Goal: Task Accomplishment & Management: Complete application form

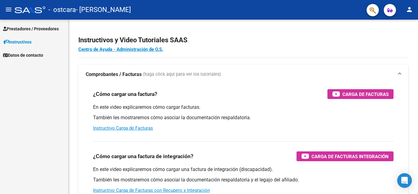
click at [9, 10] on mat-icon "menu" at bounding box center [8, 9] width 7 height 7
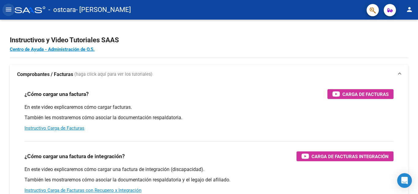
click at [9, 10] on mat-icon "menu" at bounding box center [8, 9] width 7 height 7
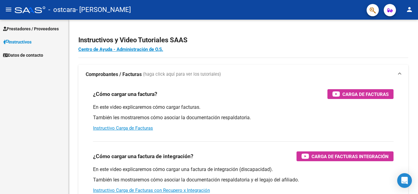
click at [26, 25] on span "Prestadores / Proveedores" at bounding box center [31, 28] width 56 height 7
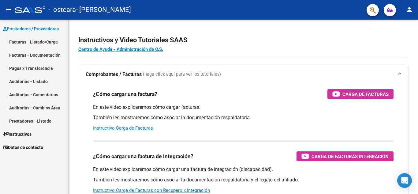
click at [26, 66] on link "Pagos x Transferencia" at bounding box center [34, 67] width 68 height 13
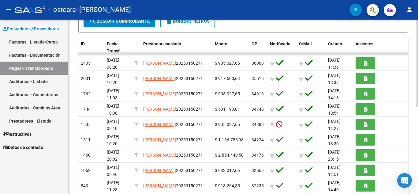
scroll to position [121, 0]
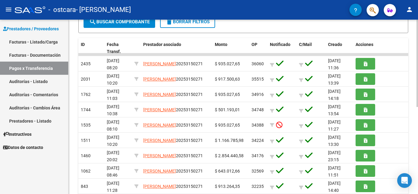
click at [418, 96] on div at bounding box center [417, 123] width 2 height 87
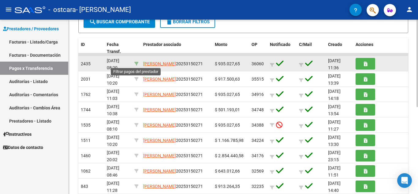
click at [136, 63] on icon at bounding box center [136, 63] width 4 height 4
type input "20253150271"
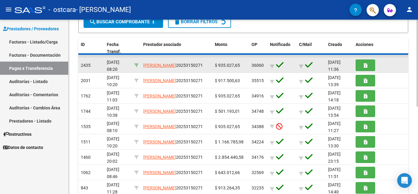
scroll to position [121, 0]
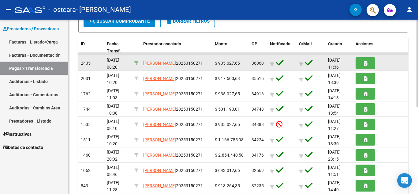
click at [136, 63] on icon at bounding box center [136, 63] width 4 height 4
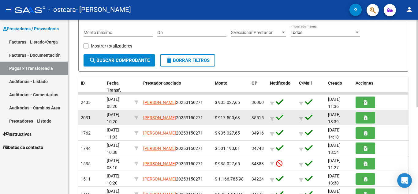
scroll to position [92, 0]
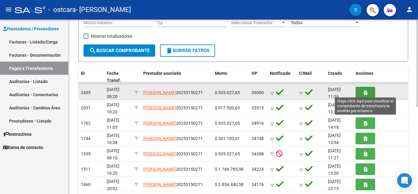
click at [369, 92] on button "button" at bounding box center [365, 92] width 20 height 11
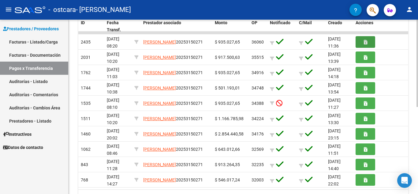
scroll to position [112, 0]
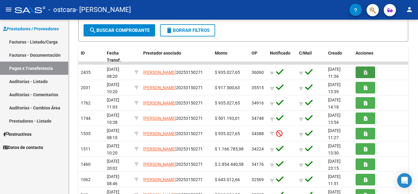
click at [29, 42] on link "Facturas - Listado/Carga" at bounding box center [34, 41] width 68 height 13
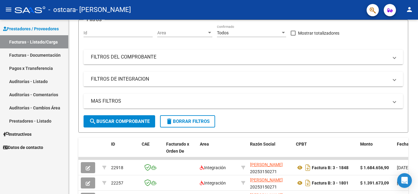
scroll to position [112, 0]
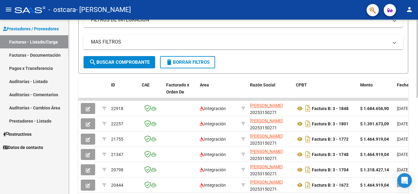
drag, startPoint x: 416, startPoint y: 102, endPoint x: 418, endPoint y: 132, distance: 29.4
click at [418, 132] on div "Video tutorial PRESTADORES -> Listado de CPBTs Emitidos por Prestadores / Prove…" at bounding box center [244, 99] width 351 height 383
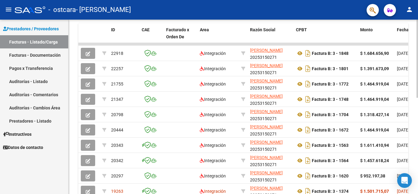
scroll to position [214, 0]
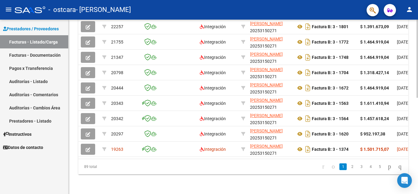
click at [416, 171] on div "Video tutorial PRESTADORES -> Listado de CPBTs Emitidos por Prestadores / Prove…" at bounding box center [244, 2] width 351 height 383
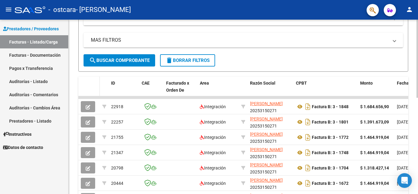
scroll to position [122, 0]
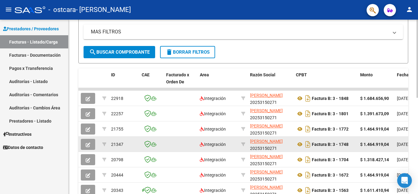
click at [87, 141] on button "button" at bounding box center [88, 144] width 14 height 11
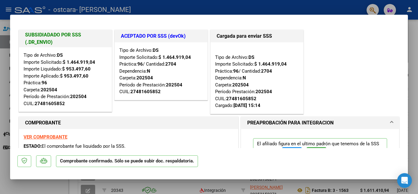
scroll to position [0, 0]
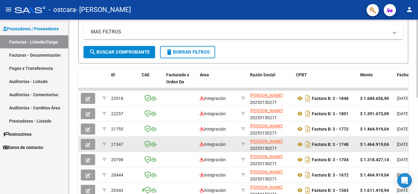
click at [87, 144] on icon "button" at bounding box center [88, 144] width 5 height 5
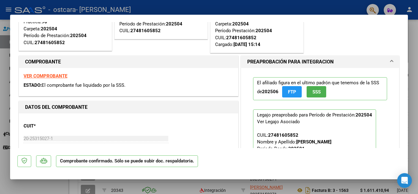
scroll to position [31, 0]
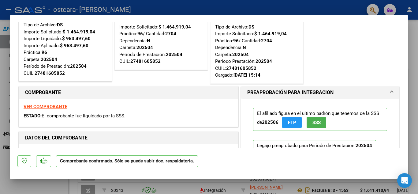
click at [43, 105] on strong "VER COMPROBANTE" at bounding box center [46, 107] width 44 height 6
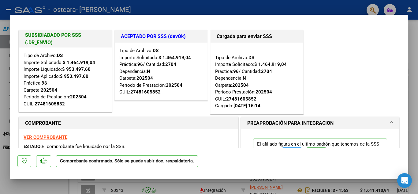
type input "$ 0,00"
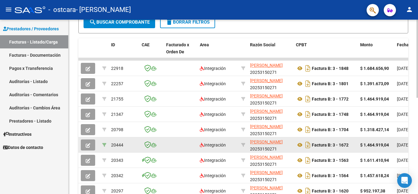
scroll to position [214, 0]
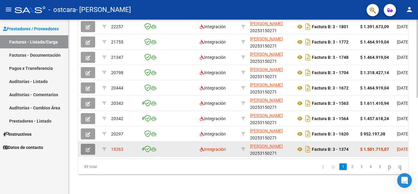
click at [88, 147] on icon "button" at bounding box center [88, 149] width 5 height 5
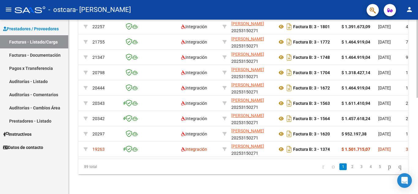
scroll to position [0, 0]
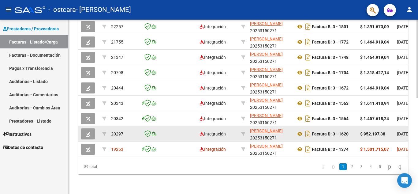
click at [89, 132] on icon "button" at bounding box center [88, 134] width 5 height 5
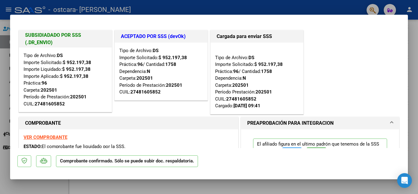
type input "$ 0,00"
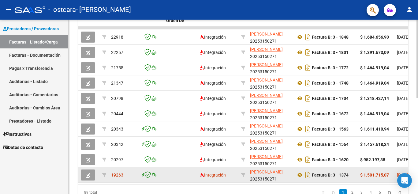
scroll to position [153, 0]
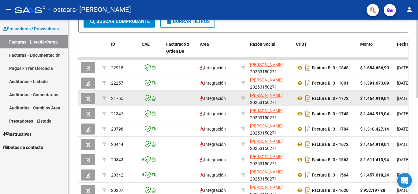
click at [86, 95] on span "button" at bounding box center [88, 98] width 5 height 6
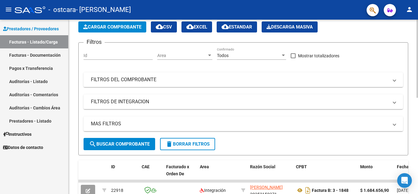
scroll to position [0, 0]
